Goal: Information Seeking & Learning: Check status

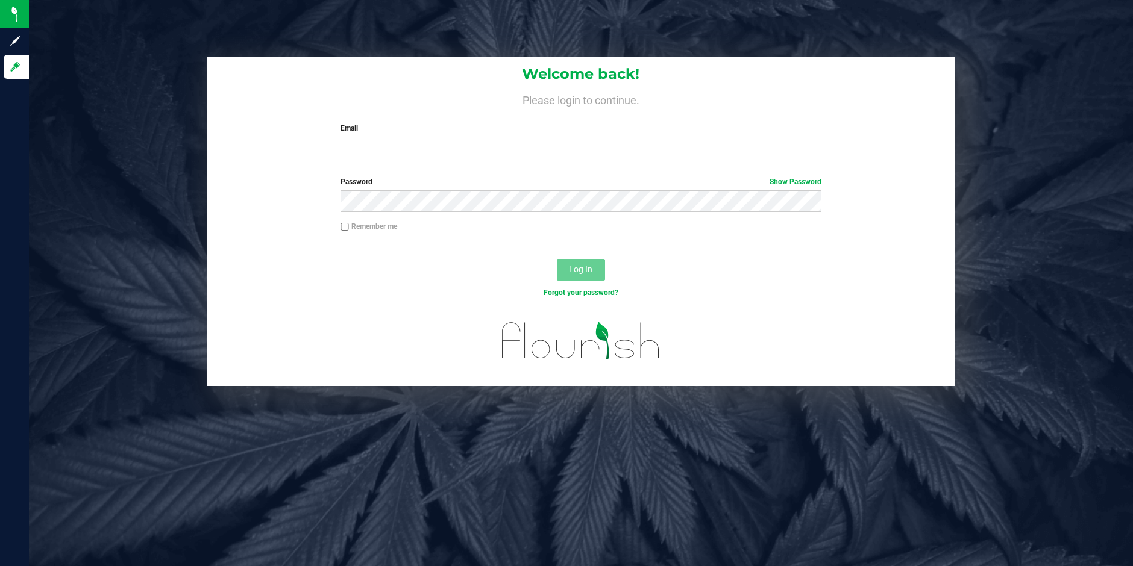
click at [446, 148] on input "Email" at bounding box center [580, 148] width 481 height 22
type input "[EMAIL_ADDRESS][DOMAIN_NAME]"
click at [341, 227] on input "Remember me" at bounding box center [344, 227] width 8 height 8
checkbox input "true"
click at [586, 264] on button "Log In" at bounding box center [581, 270] width 48 height 22
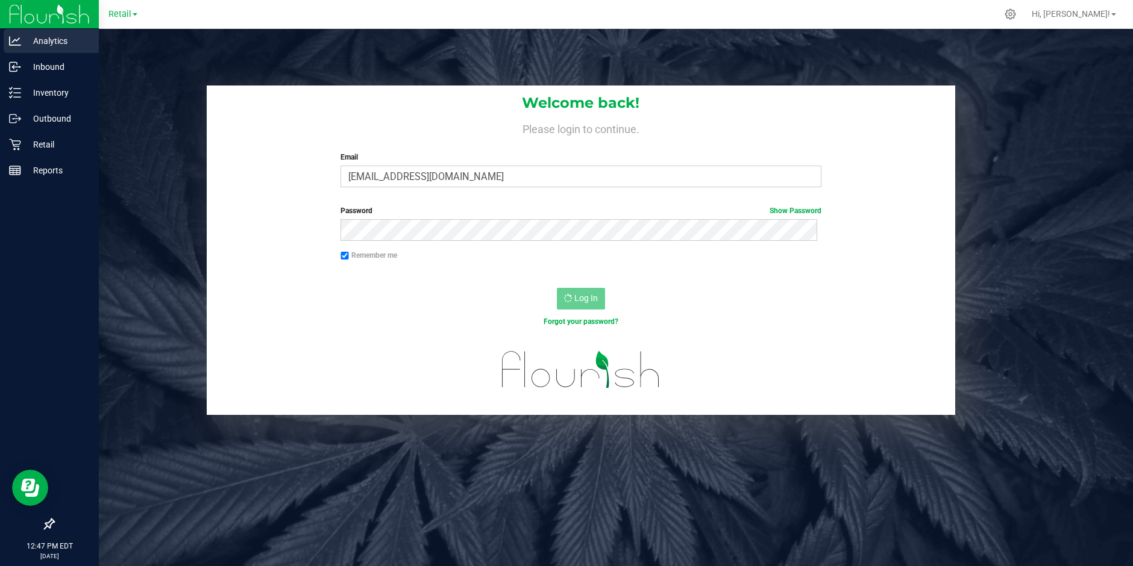
click at [26, 43] on p "Analytics" at bounding box center [57, 41] width 72 height 14
click at [16, 40] on icon at bounding box center [15, 41] width 12 height 12
click at [13, 44] on icon at bounding box center [15, 41] width 12 height 12
